Goal: Task Accomplishment & Management: Use online tool/utility

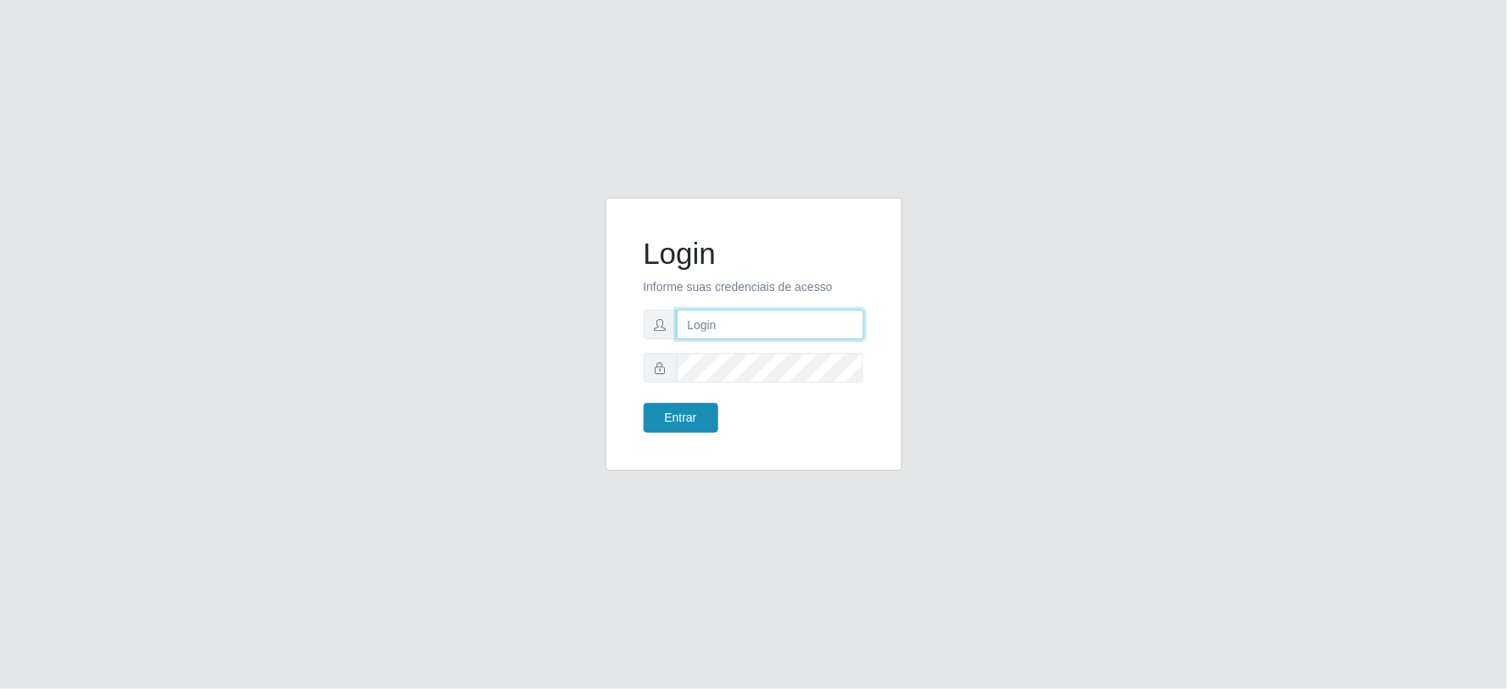
type input "[PERSON_NAME][EMAIL_ADDRESS][PERSON_NAME][DOMAIN_NAME]"
click at [670, 417] on button "Entrar" at bounding box center [681, 418] width 75 height 30
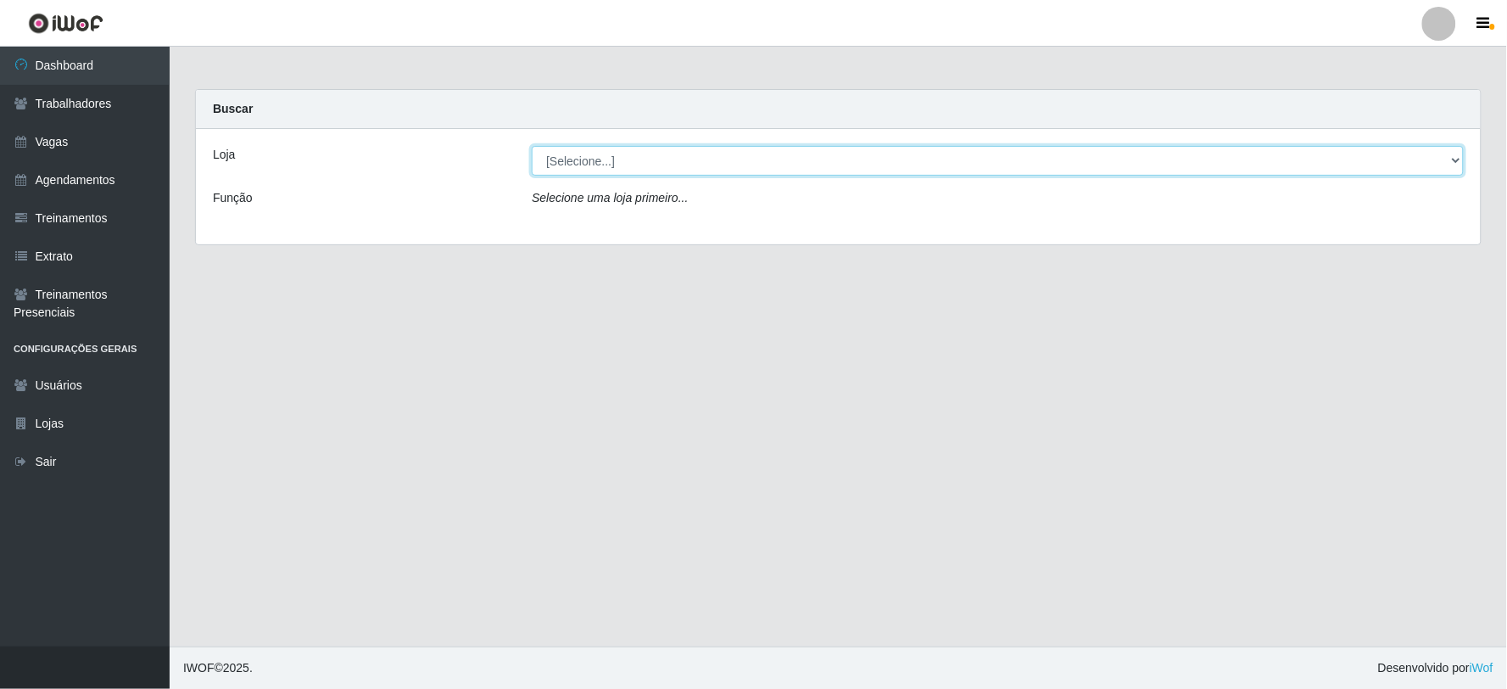
click at [812, 153] on select "[Selecione...] SuperFácil Atacado - Vale do Sol" at bounding box center [998, 161] width 932 height 30
select select "502"
click at [532, 146] on select "[Selecione...] SuperFácil Atacado - Vale do Sol" at bounding box center [998, 161] width 932 height 30
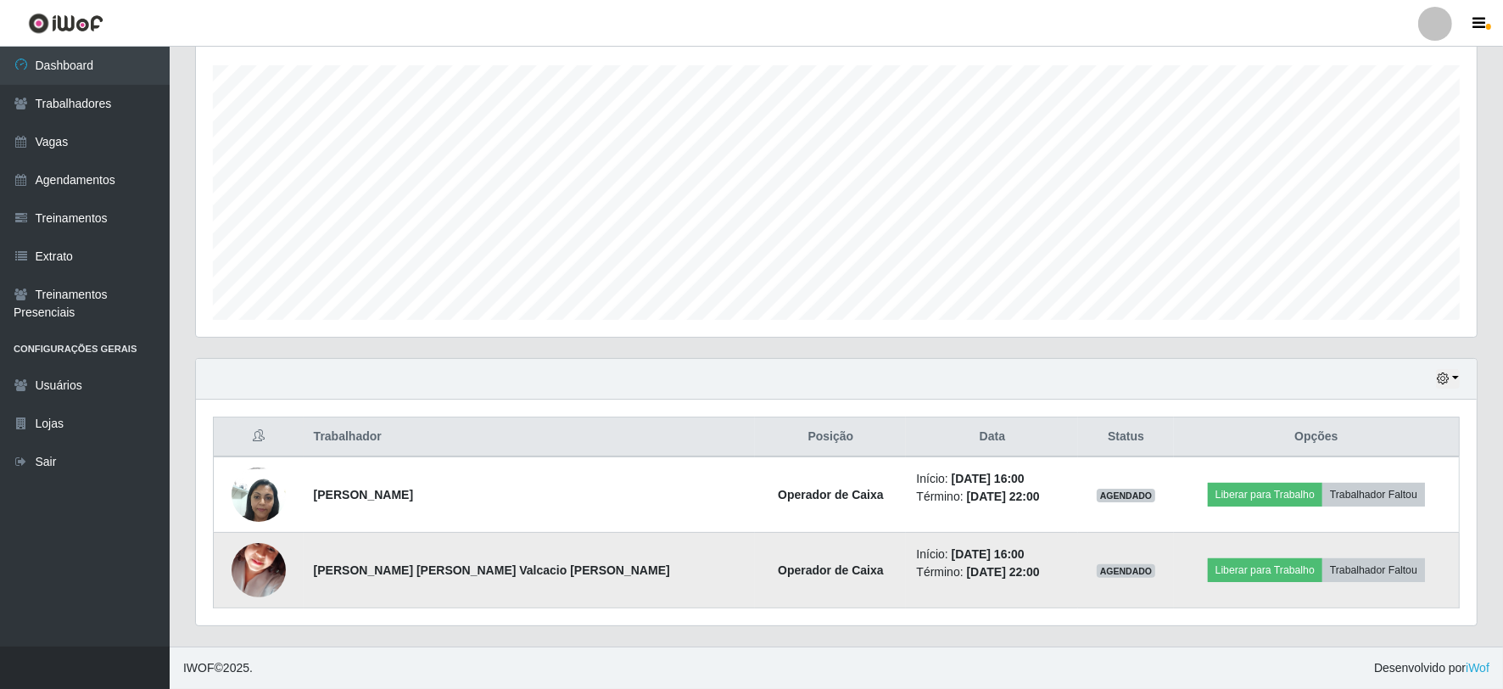
scroll to position [286, 0]
click at [1222, 566] on button "Liberar para Trabalho" at bounding box center [1265, 571] width 115 height 24
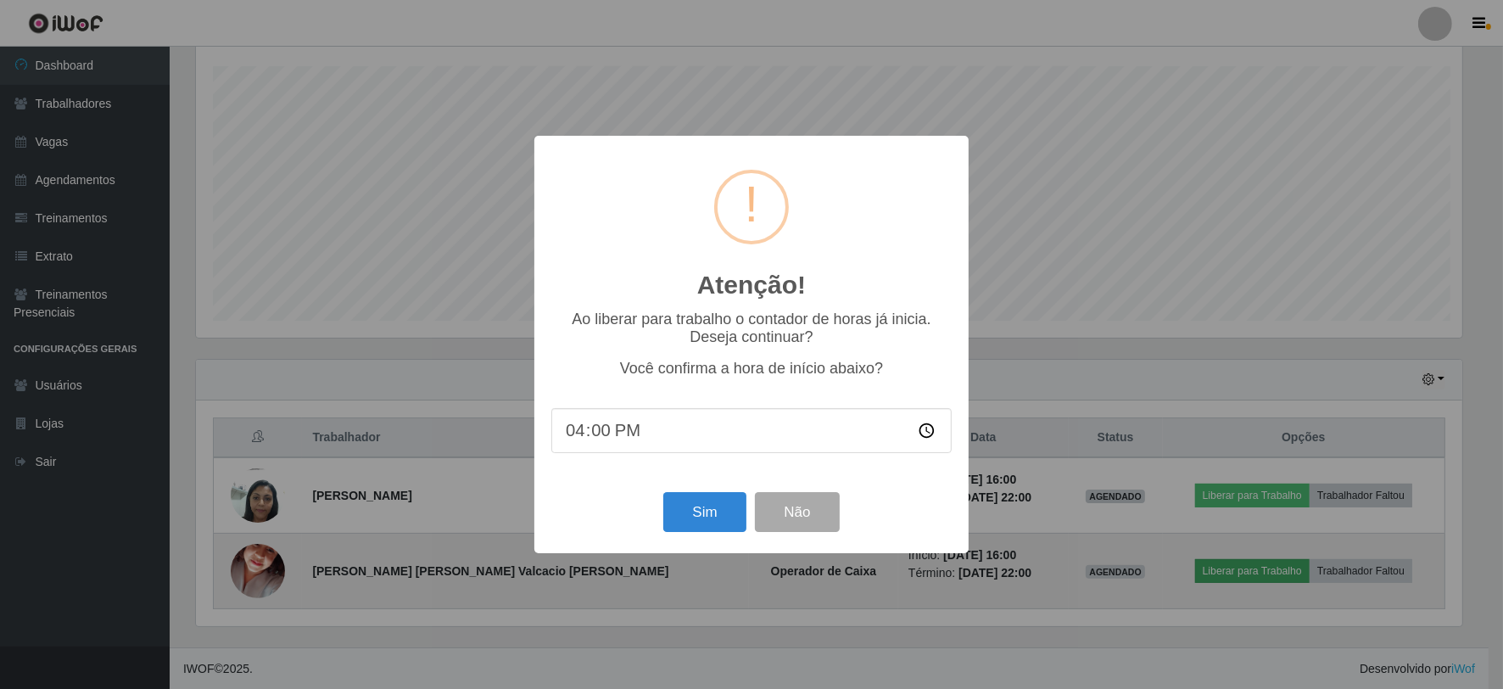
scroll to position [351, 1270]
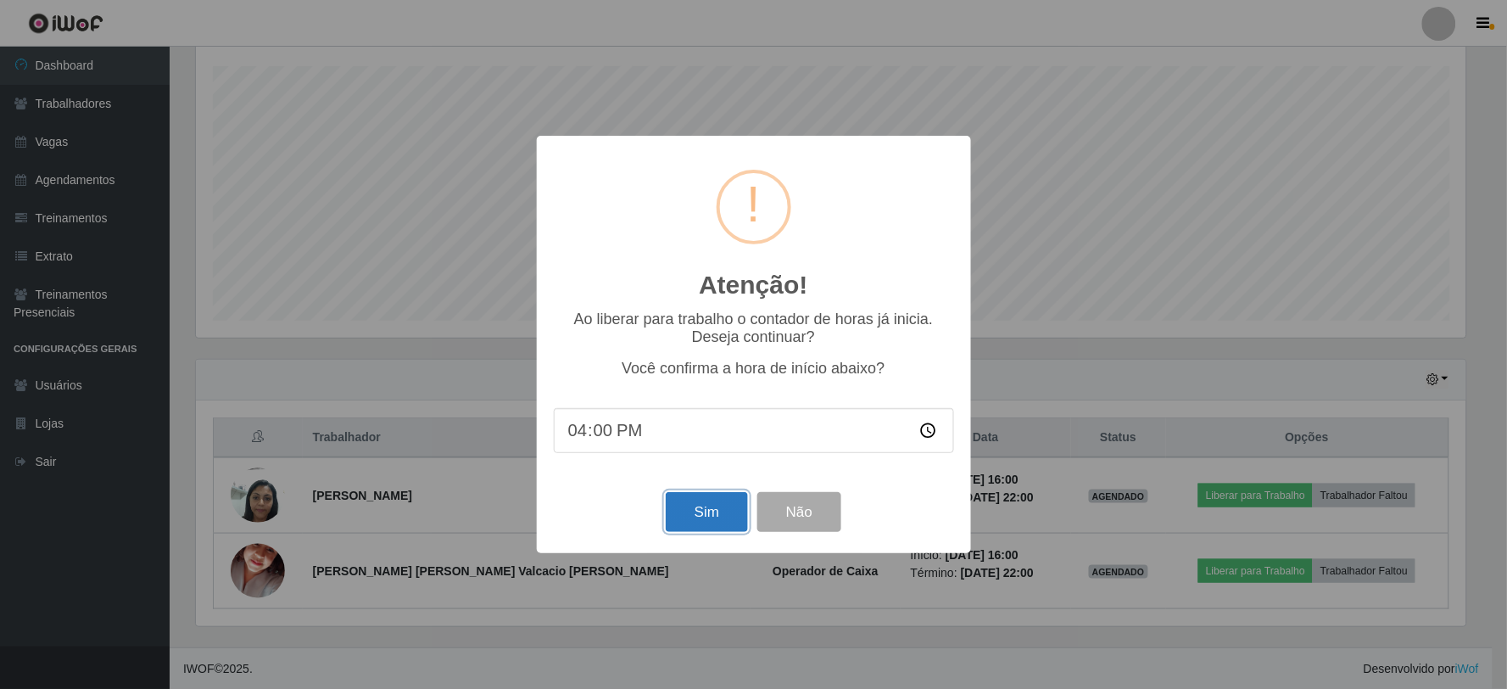
click at [702, 512] on button "Sim" at bounding box center [707, 512] width 82 height 40
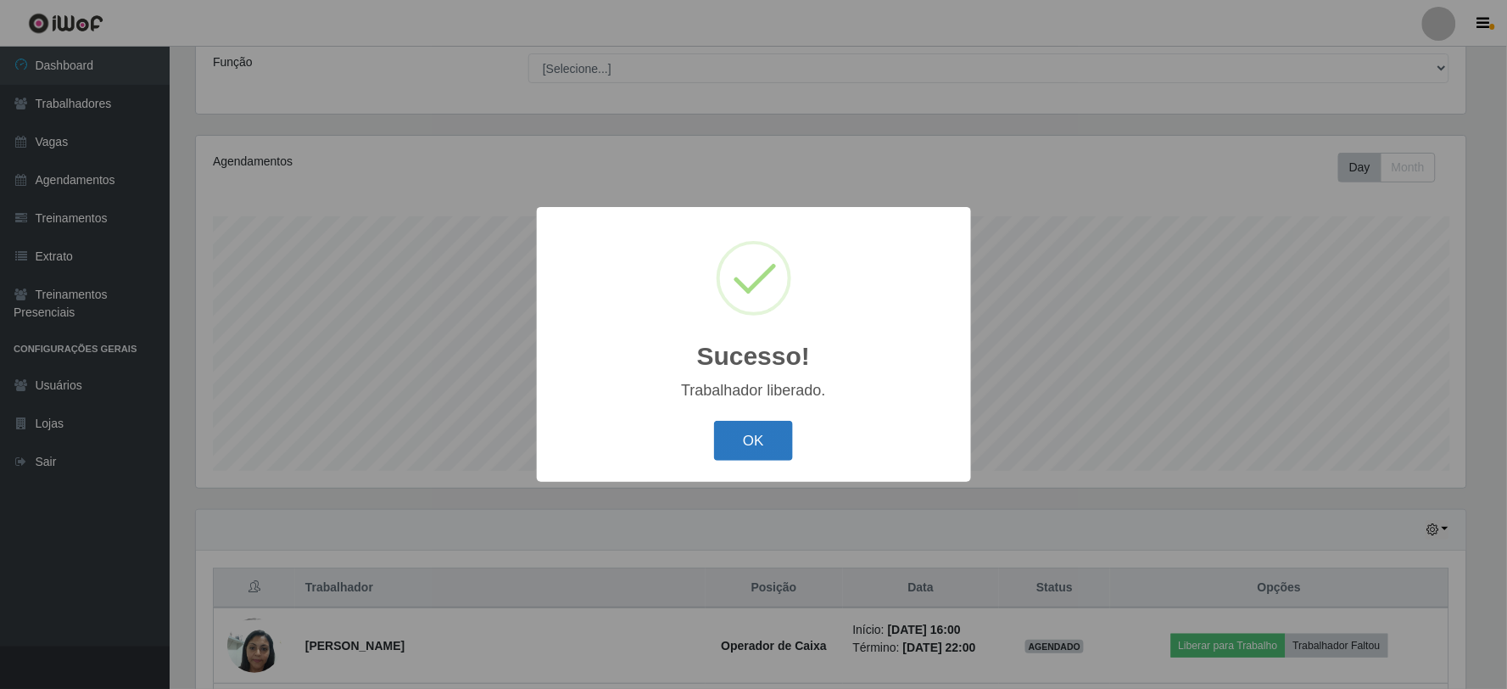
click at [745, 442] on button "OK" at bounding box center [753, 441] width 79 height 40
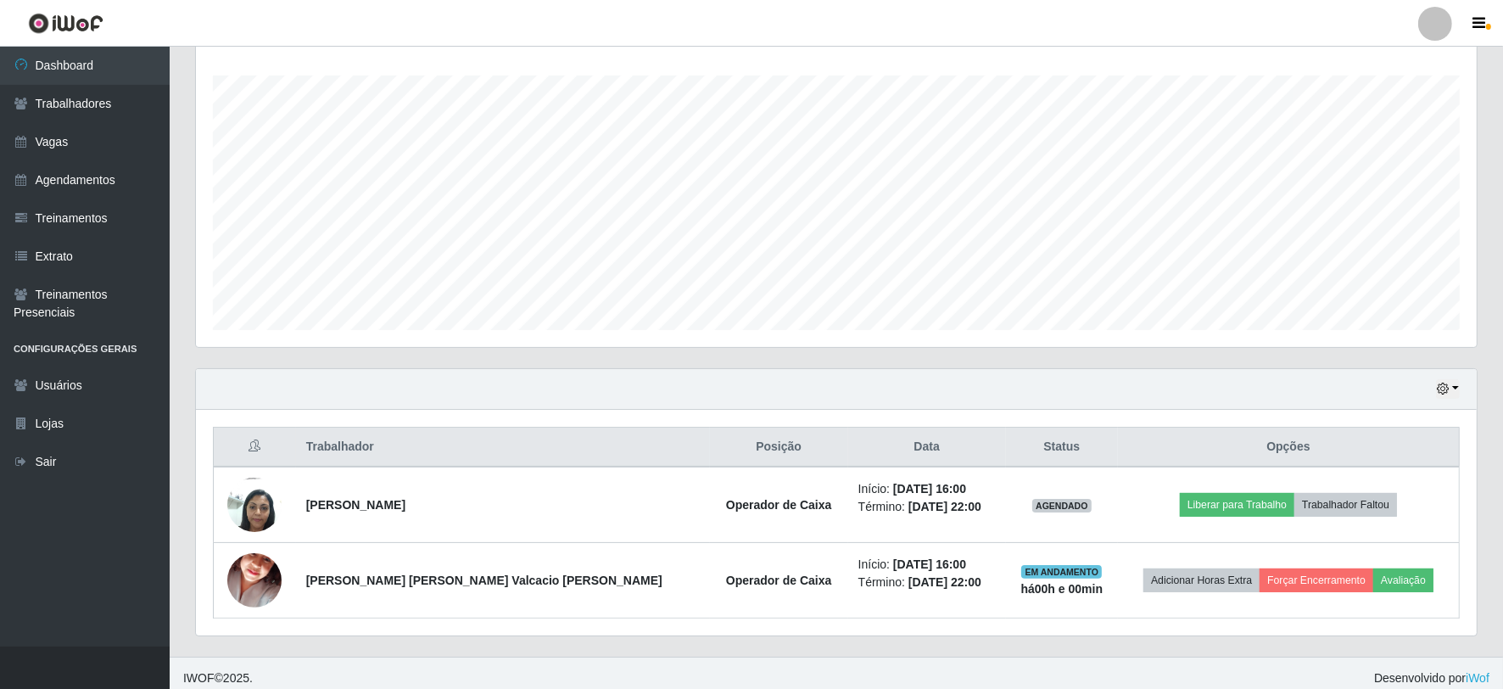
scroll to position [287, 0]
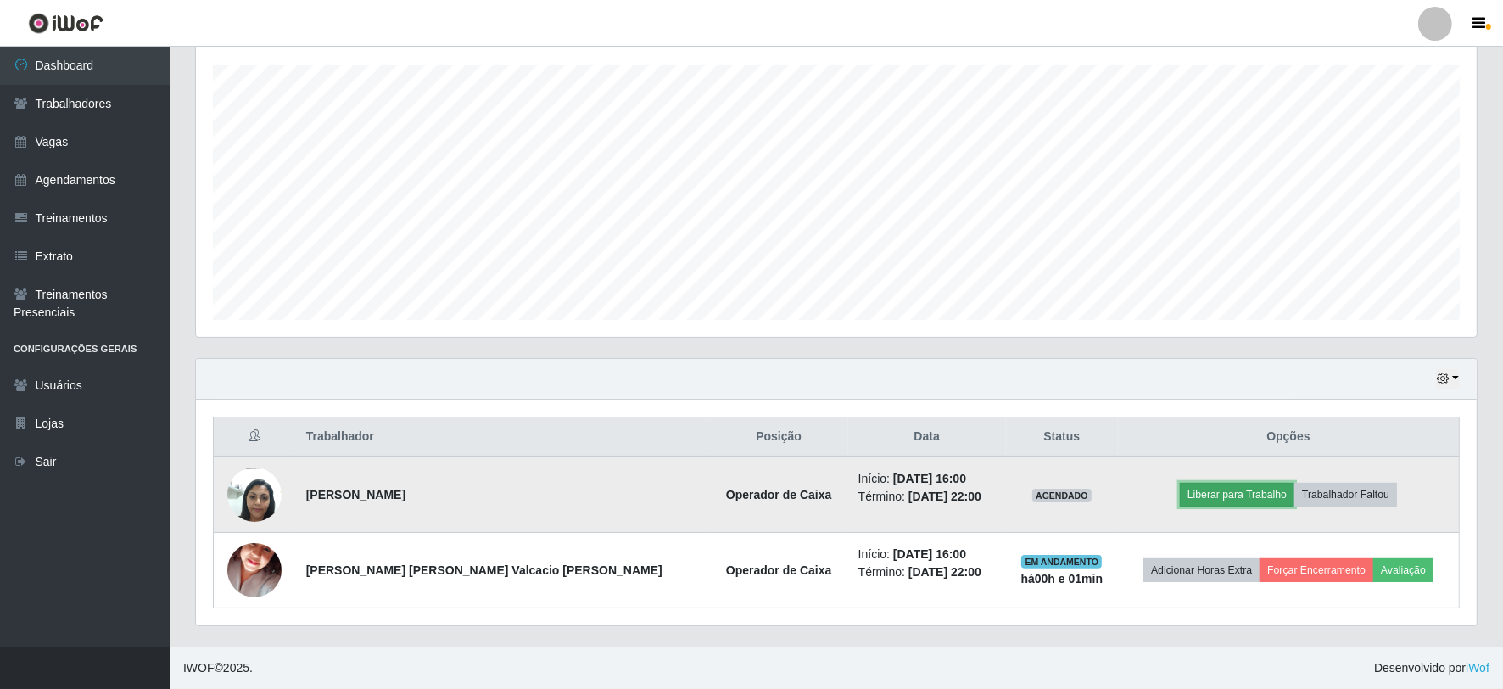
click at [1206, 499] on button "Liberar para Trabalho" at bounding box center [1237, 495] width 115 height 24
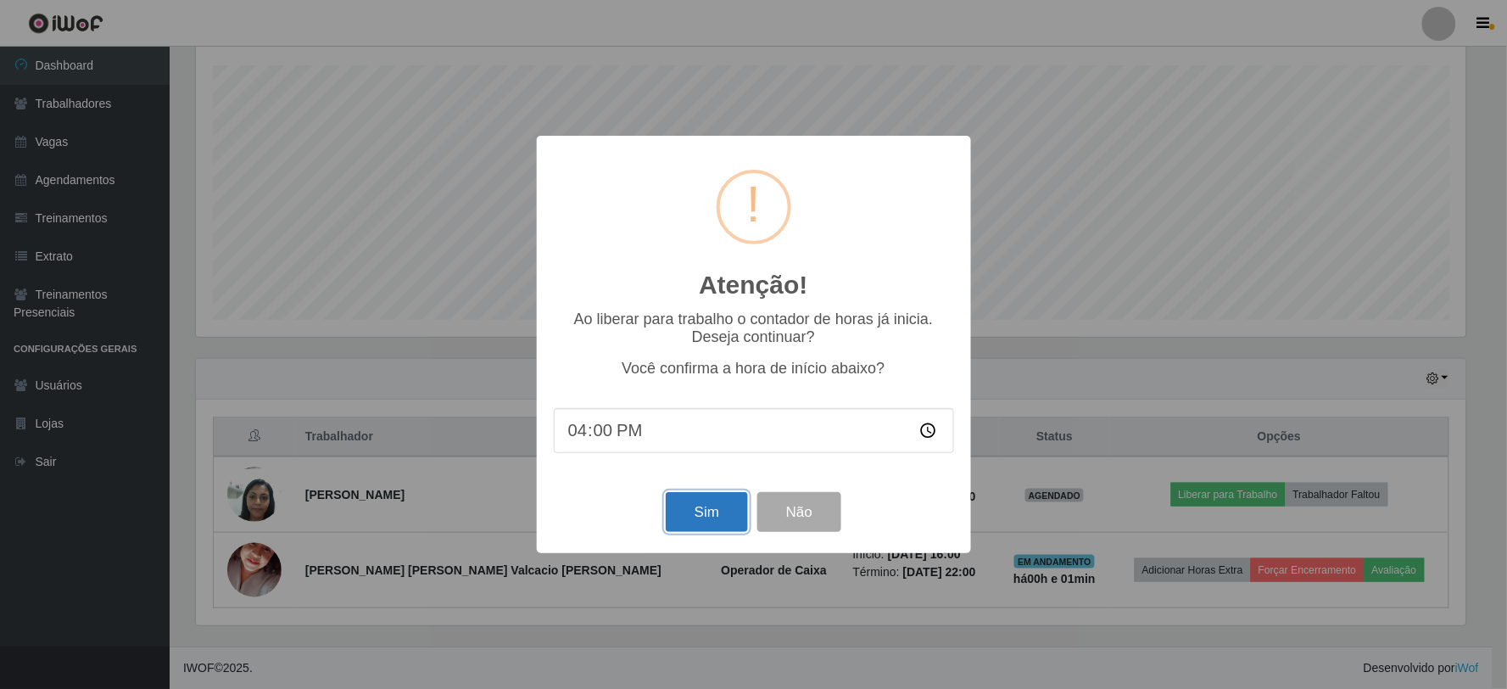
click at [691, 501] on button "Sim" at bounding box center [707, 512] width 82 height 40
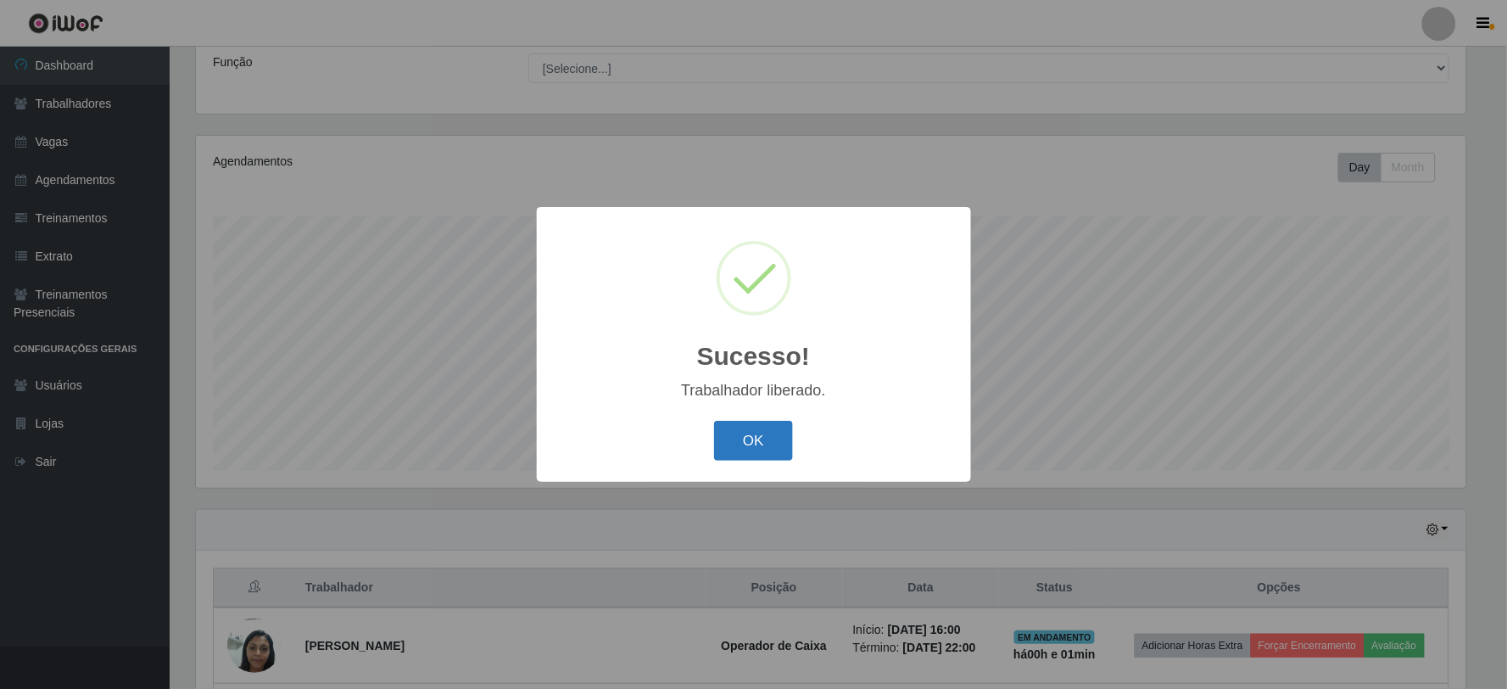
click at [759, 425] on button "OK" at bounding box center [753, 441] width 79 height 40
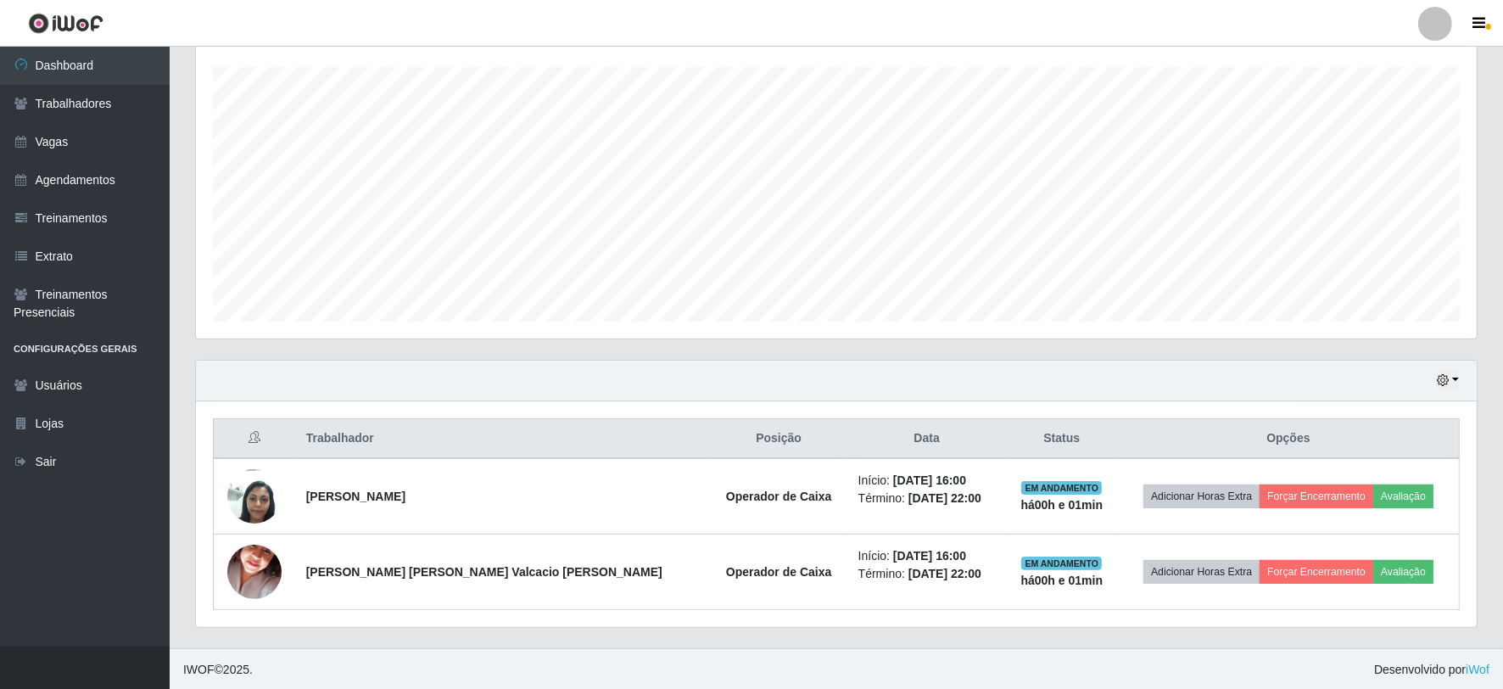
scroll to position [287, 0]
